Goal: Task Accomplishment & Management: Complete application form

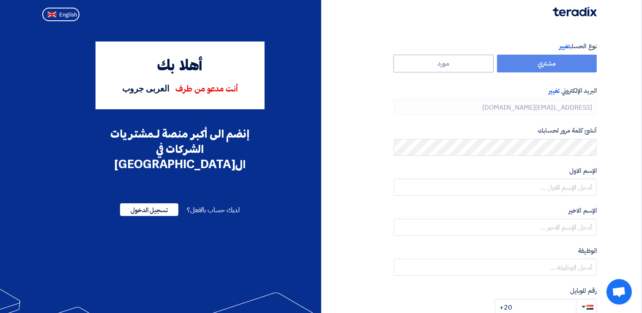
click at [551, 64] on label "مشتري" at bounding box center [547, 64] width 100 height 18
click at [539, 66] on label "مشتري" at bounding box center [547, 64] width 100 height 18
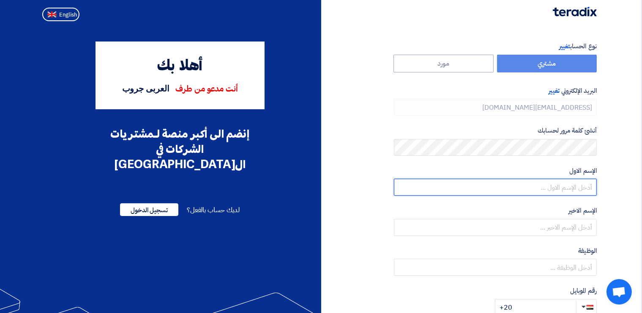
click at [565, 188] on input "text" at bounding box center [495, 186] width 203 height 17
type input "safwat"
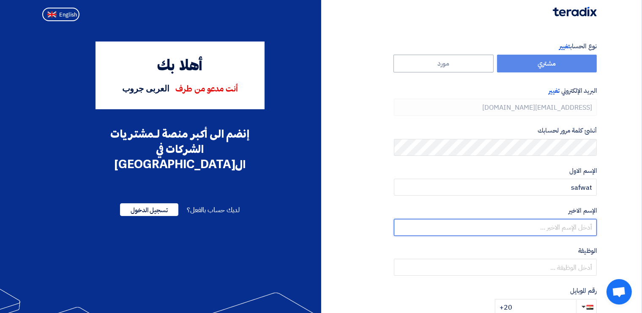
click at [572, 225] on input "text" at bounding box center [495, 227] width 203 height 17
type input "[PERSON_NAME]"
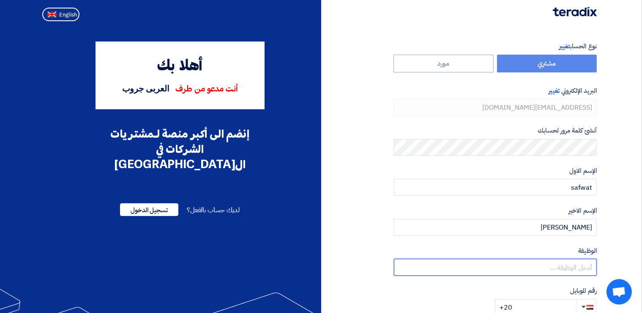
click at [576, 269] on input "text" at bounding box center [495, 266] width 203 height 17
click at [528, 262] on input "text" at bounding box center [495, 266] width 203 height 17
paste input "Procurement Manager"
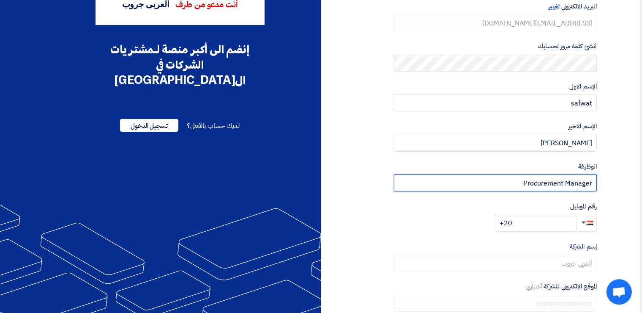
scroll to position [86, 0]
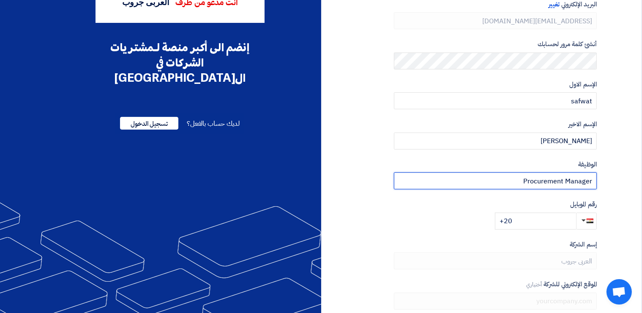
type input "Procurement Manager"
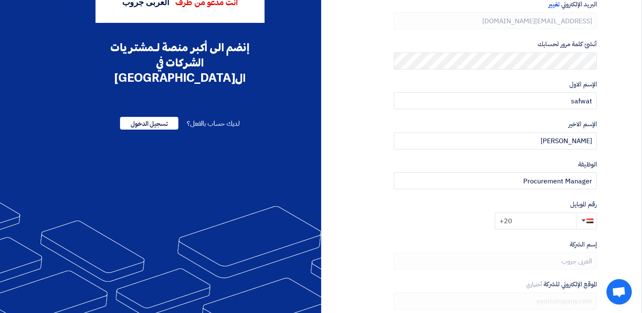
click at [529, 219] on input "+20" at bounding box center [535, 220] width 81 height 17
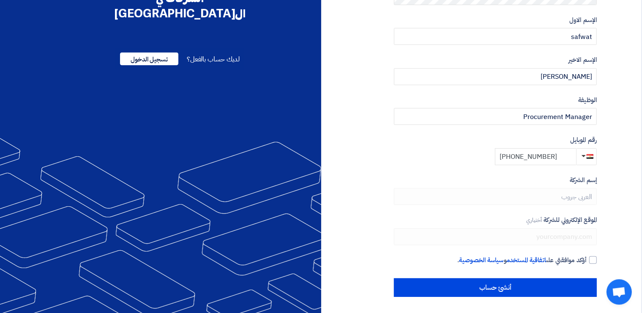
scroll to position [151, 0]
type input "[PHONE_NUMBER]"
click at [591, 258] on div at bounding box center [594, 260] width 8 height 8
click at [587, 258] on input "أؤكد موافقتي على اتفاقية المستخدم و سياسة الخصوصية ." at bounding box center [485, 263] width 203 height 17
checkbox input "true"
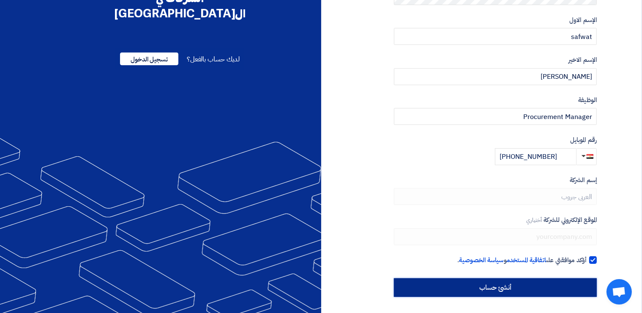
click at [506, 286] on input "أنشئ حساب" at bounding box center [495, 287] width 203 height 19
